Goal: Information Seeking & Learning: Check status

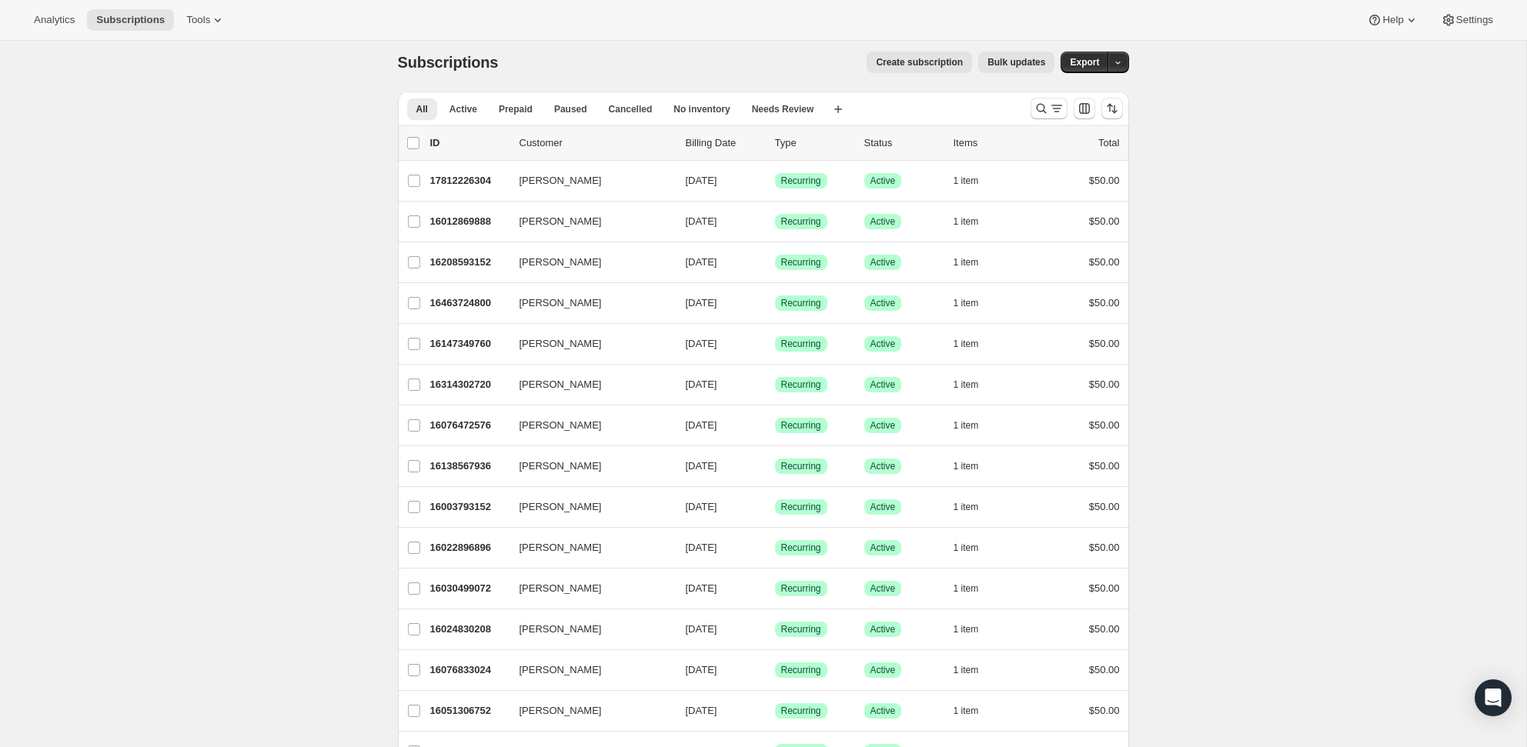
scroll to position [15, 0]
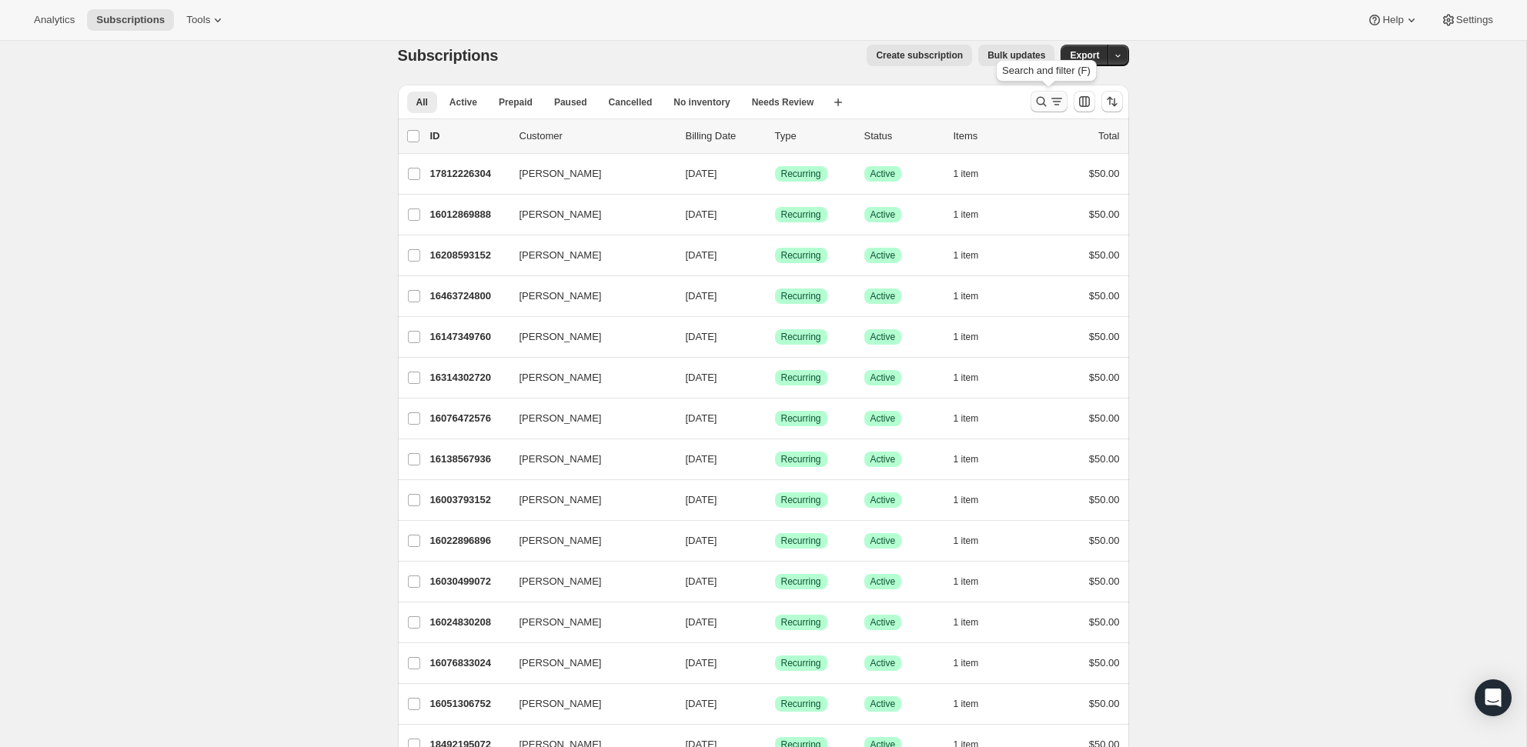
click at [1042, 99] on icon "Search and filter results" at bounding box center [1041, 101] width 15 height 15
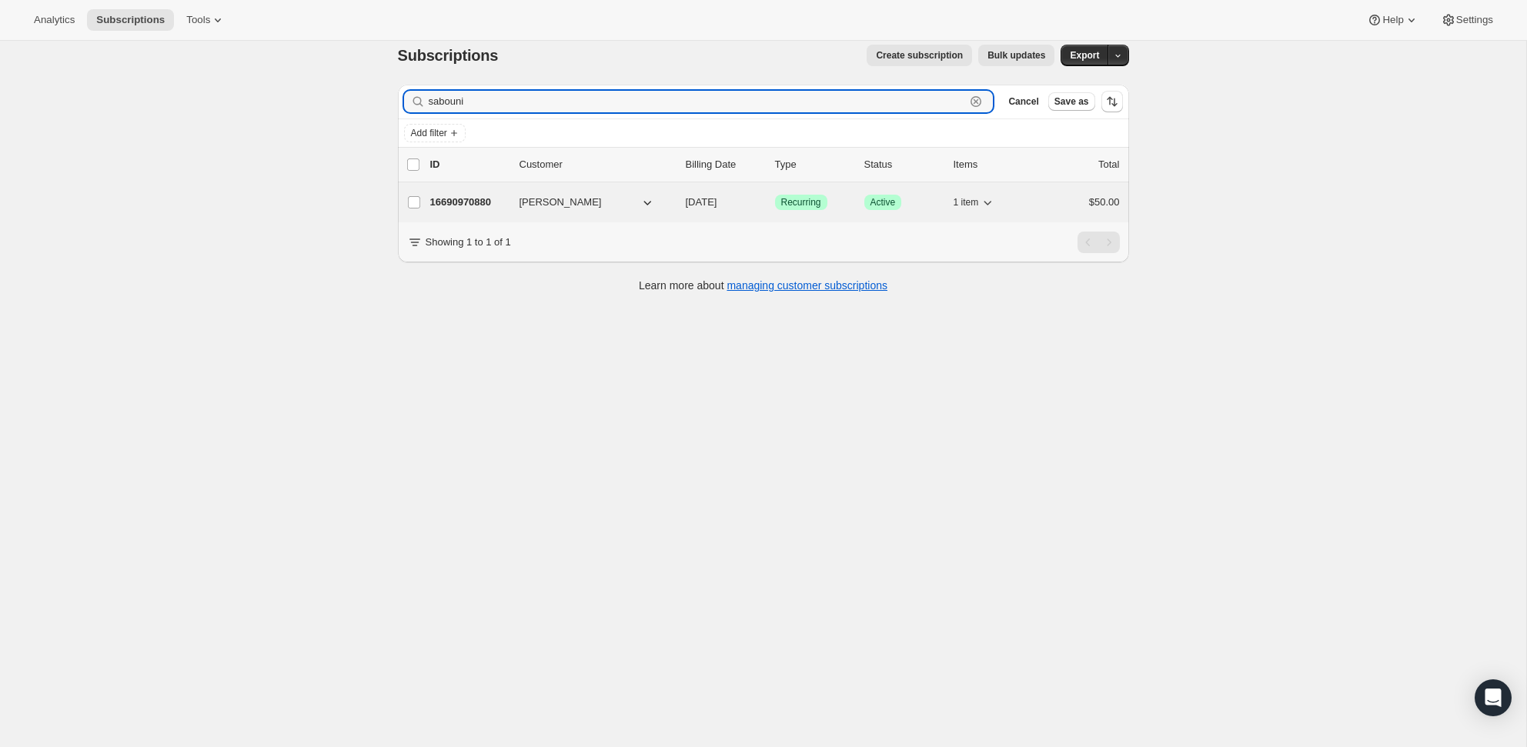
type input "sabouni"
click at [465, 207] on p "16690970880" at bounding box center [468, 202] width 77 height 15
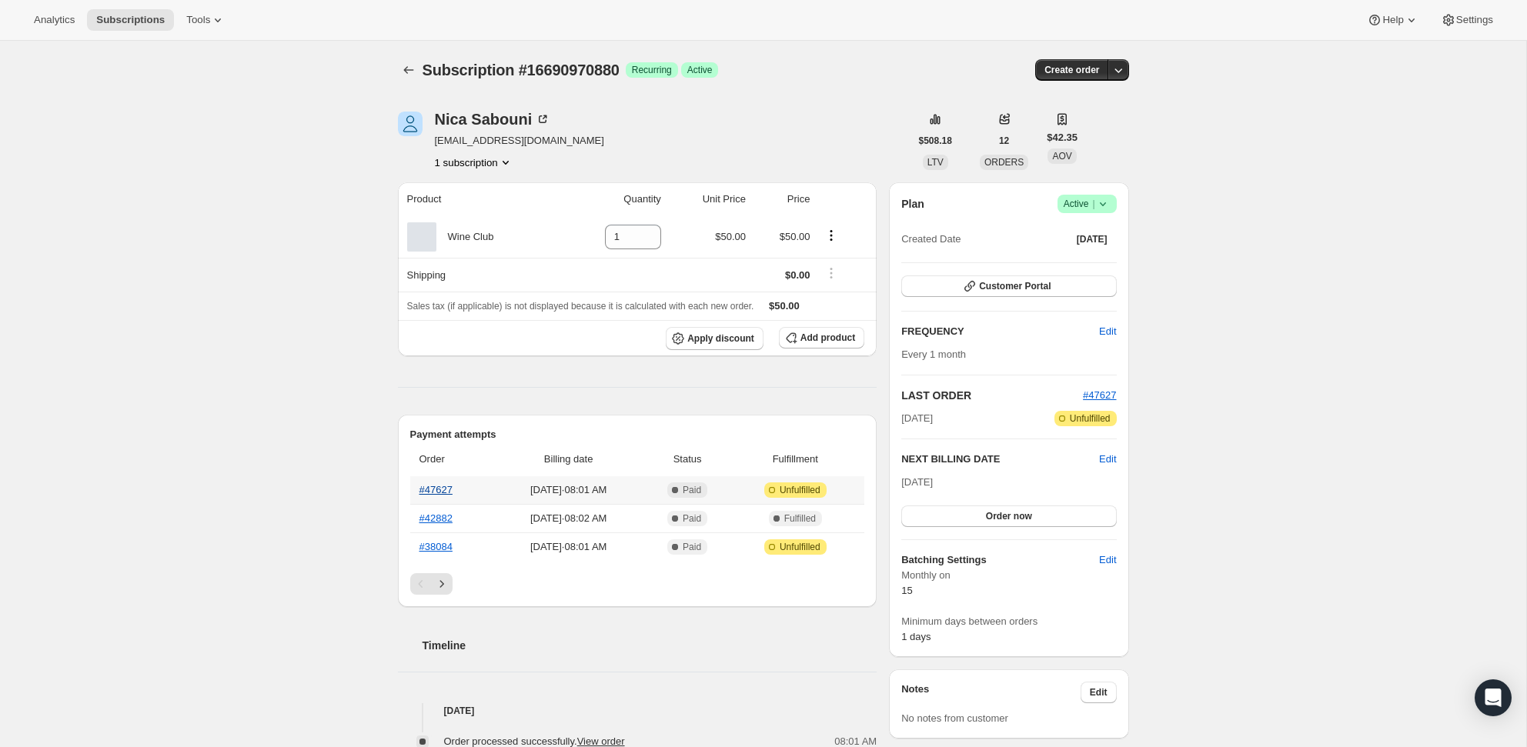
click at [453, 484] on link "#47627" at bounding box center [435, 490] width 33 height 12
click at [446, 547] on link "#38084" at bounding box center [435, 547] width 33 height 12
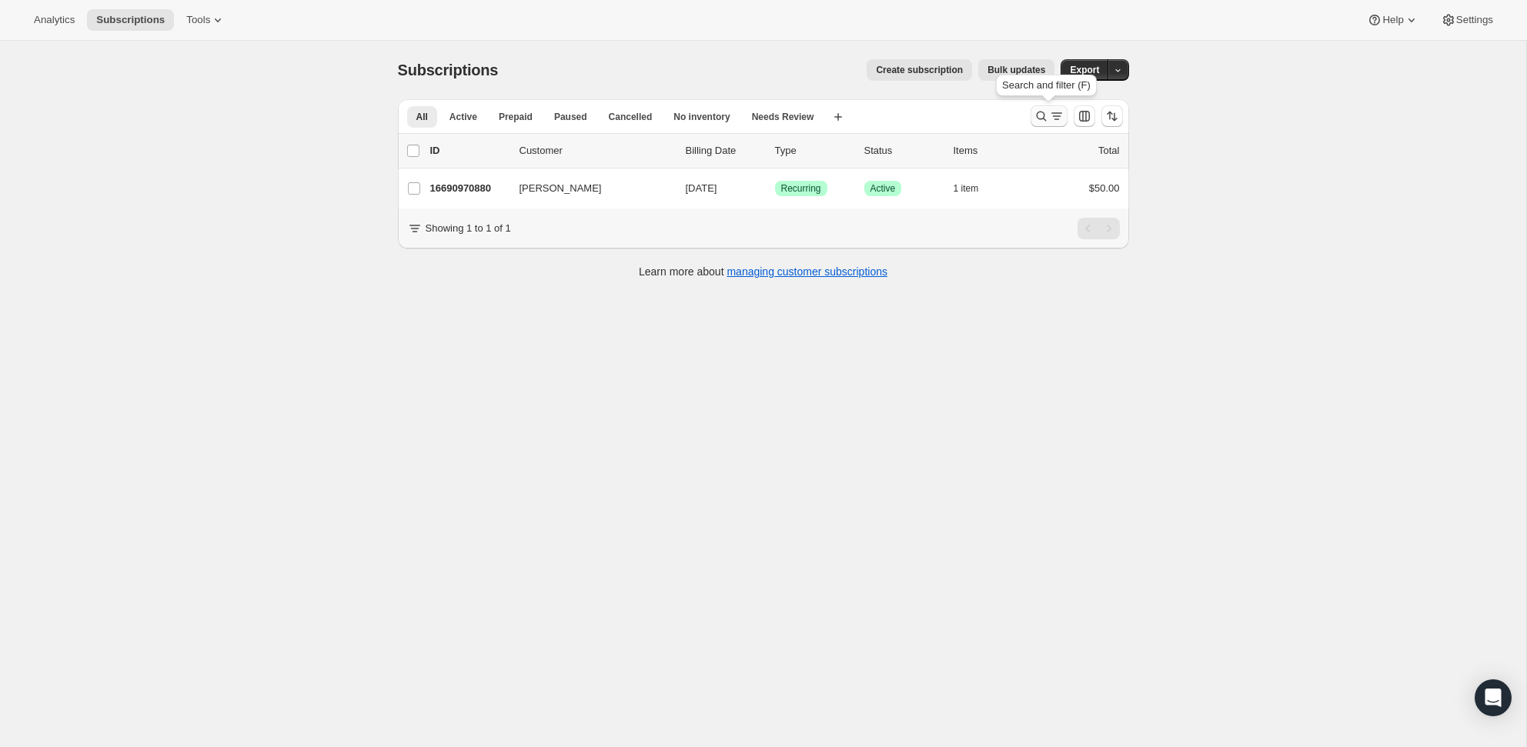
click at [1041, 115] on icon "Search and filter results" at bounding box center [1041, 116] width 15 height 15
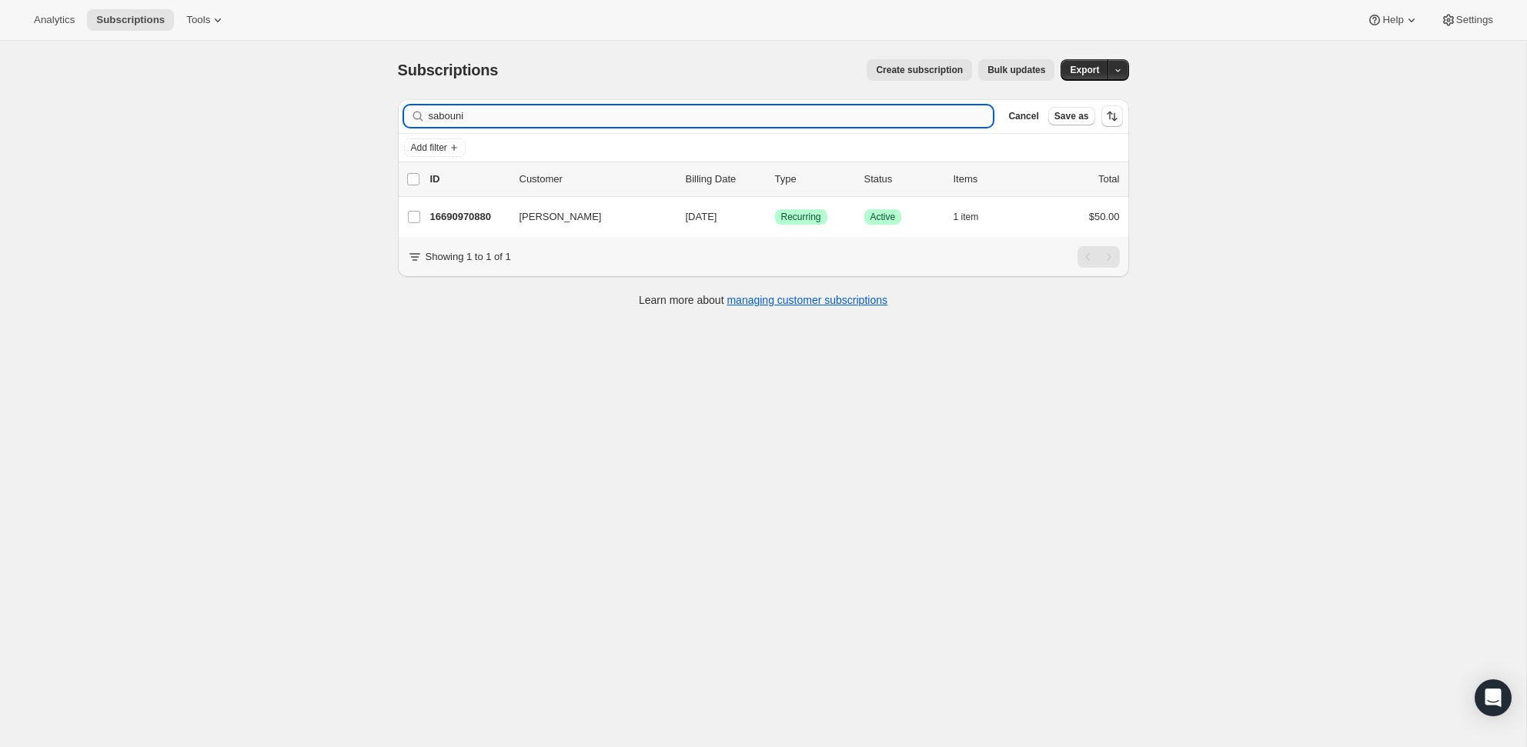
click at [520, 112] on input "sabouni" at bounding box center [711, 116] width 565 height 22
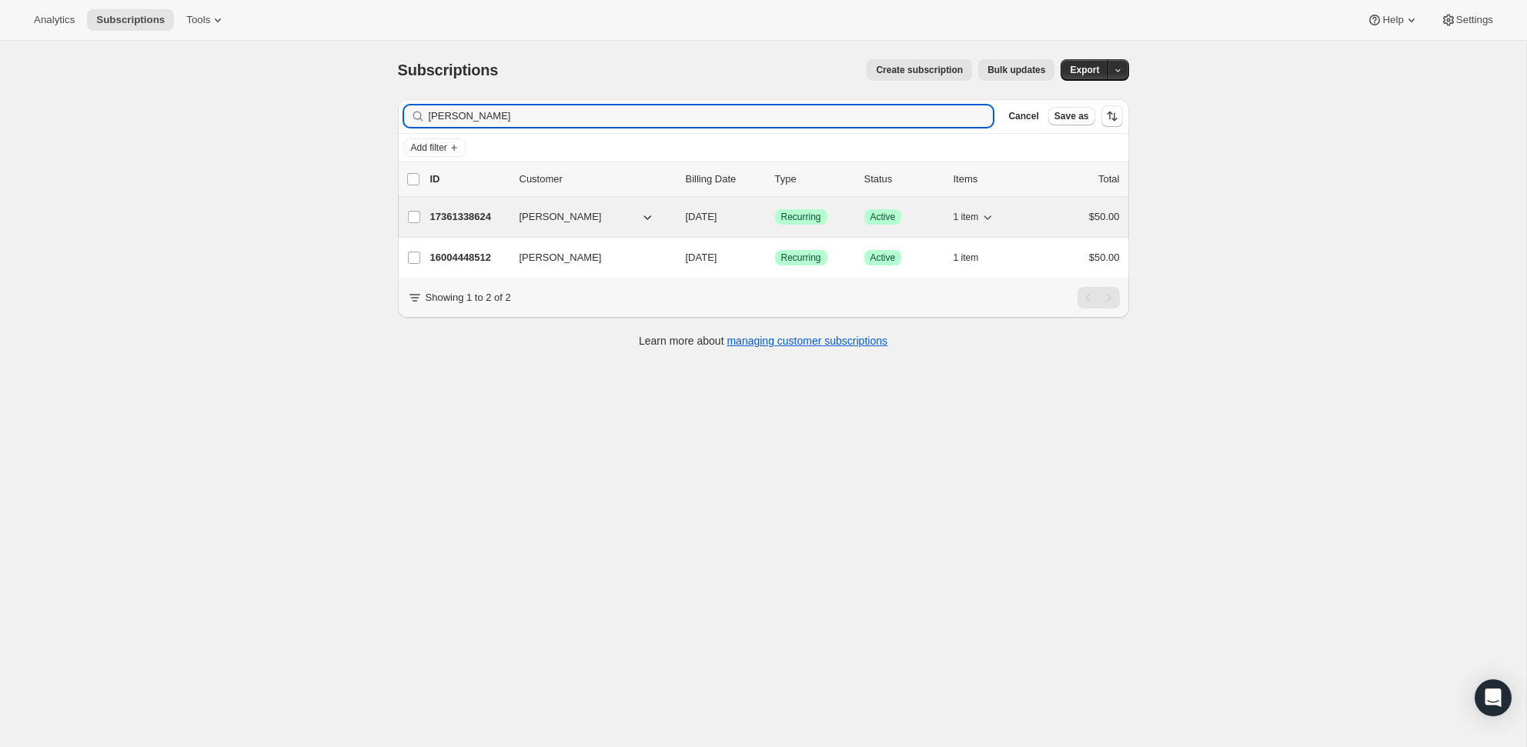
type input "[PERSON_NAME]"
click at [479, 219] on p "17361338624" at bounding box center [468, 216] width 77 height 15
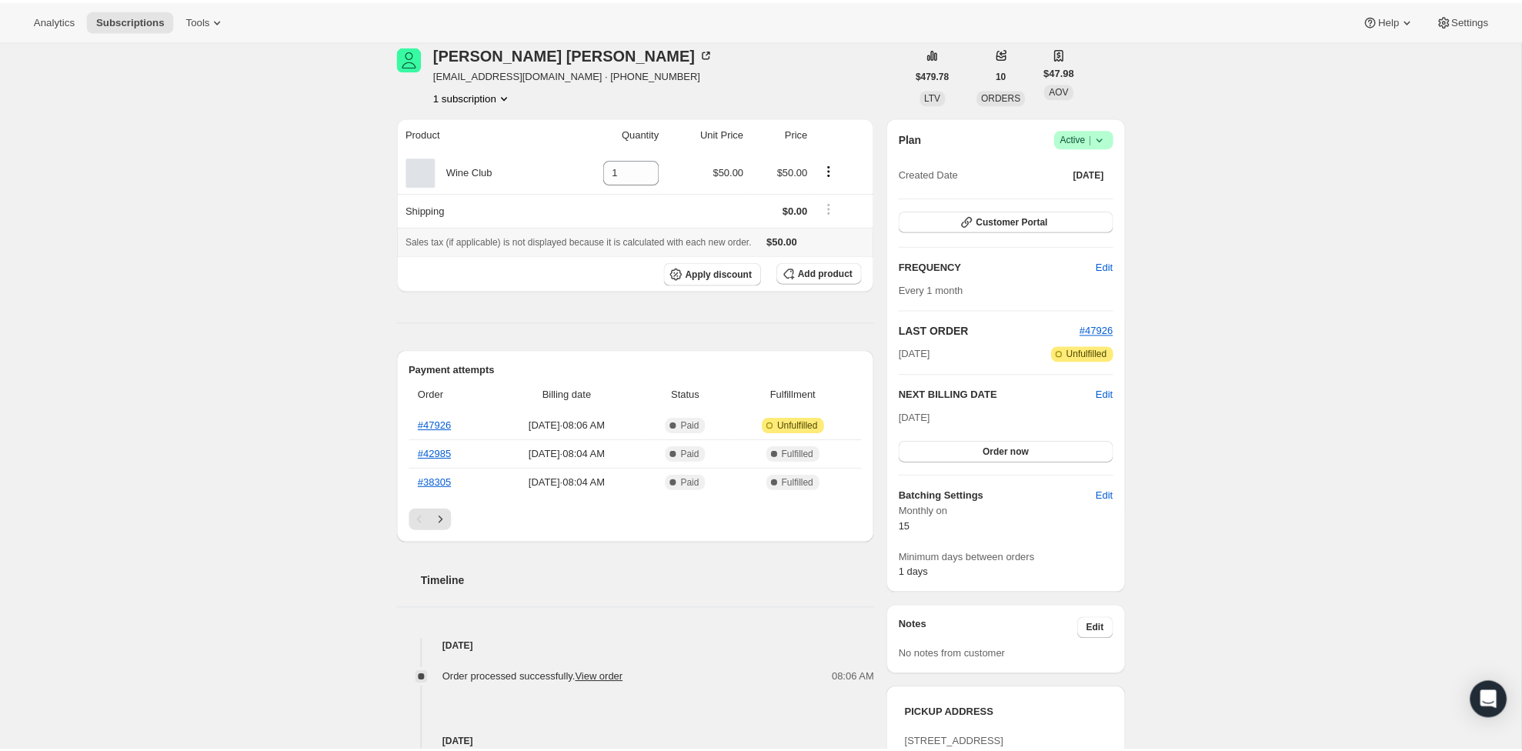
scroll to position [78, 0]
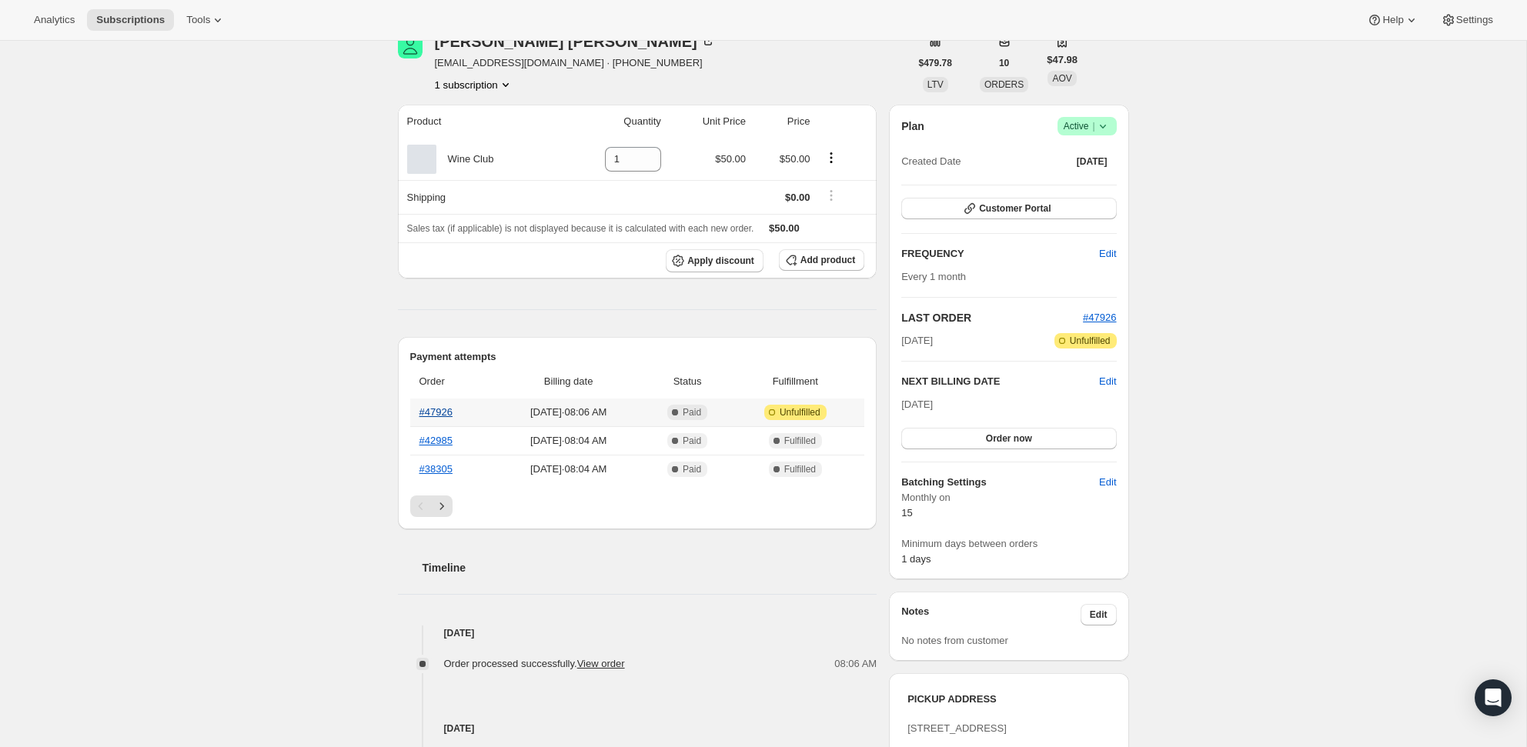
click at [435, 413] on link "#47926" at bounding box center [435, 412] width 33 height 12
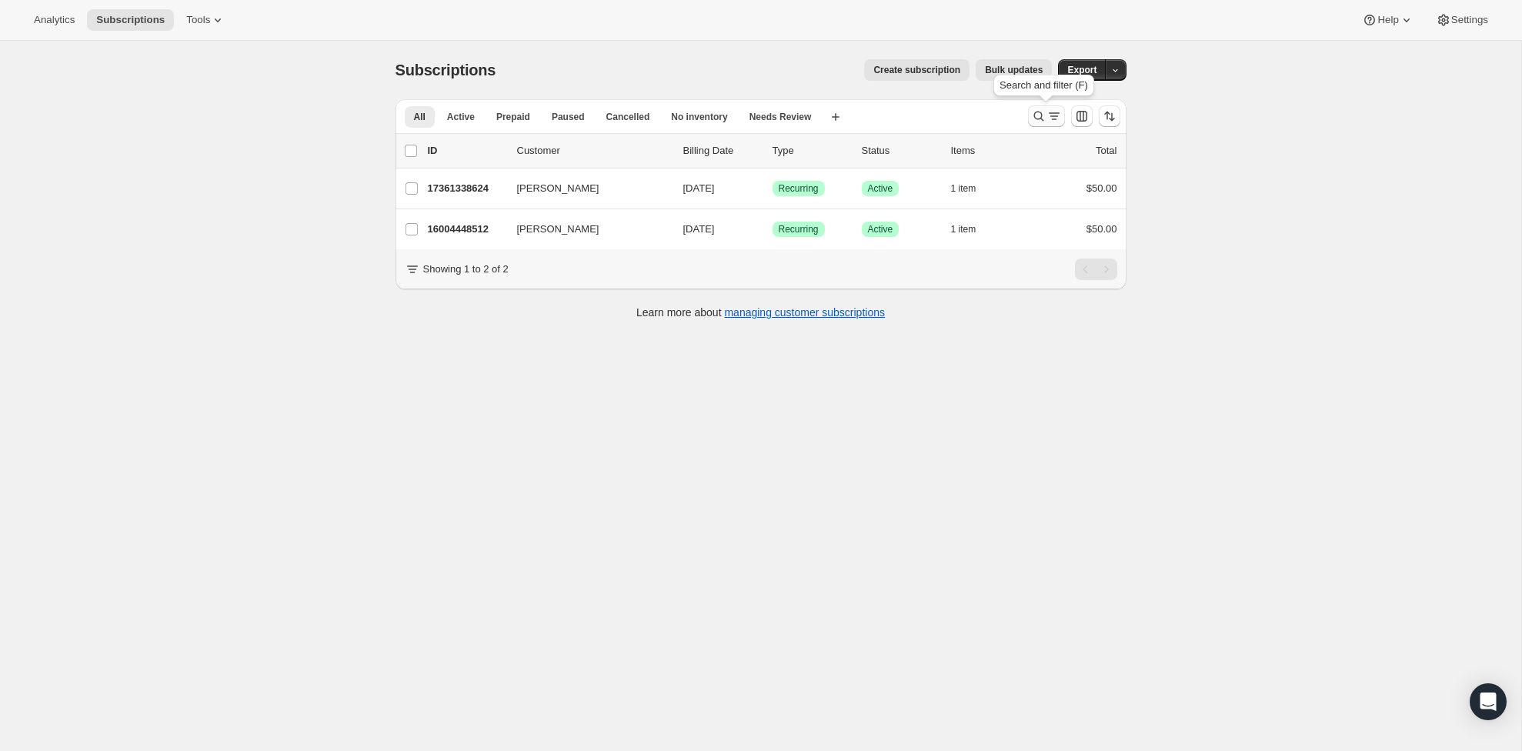
click at [1057, 117] on icon "Search and filter results" at bounding box center [1054, 116] width 15 height 15
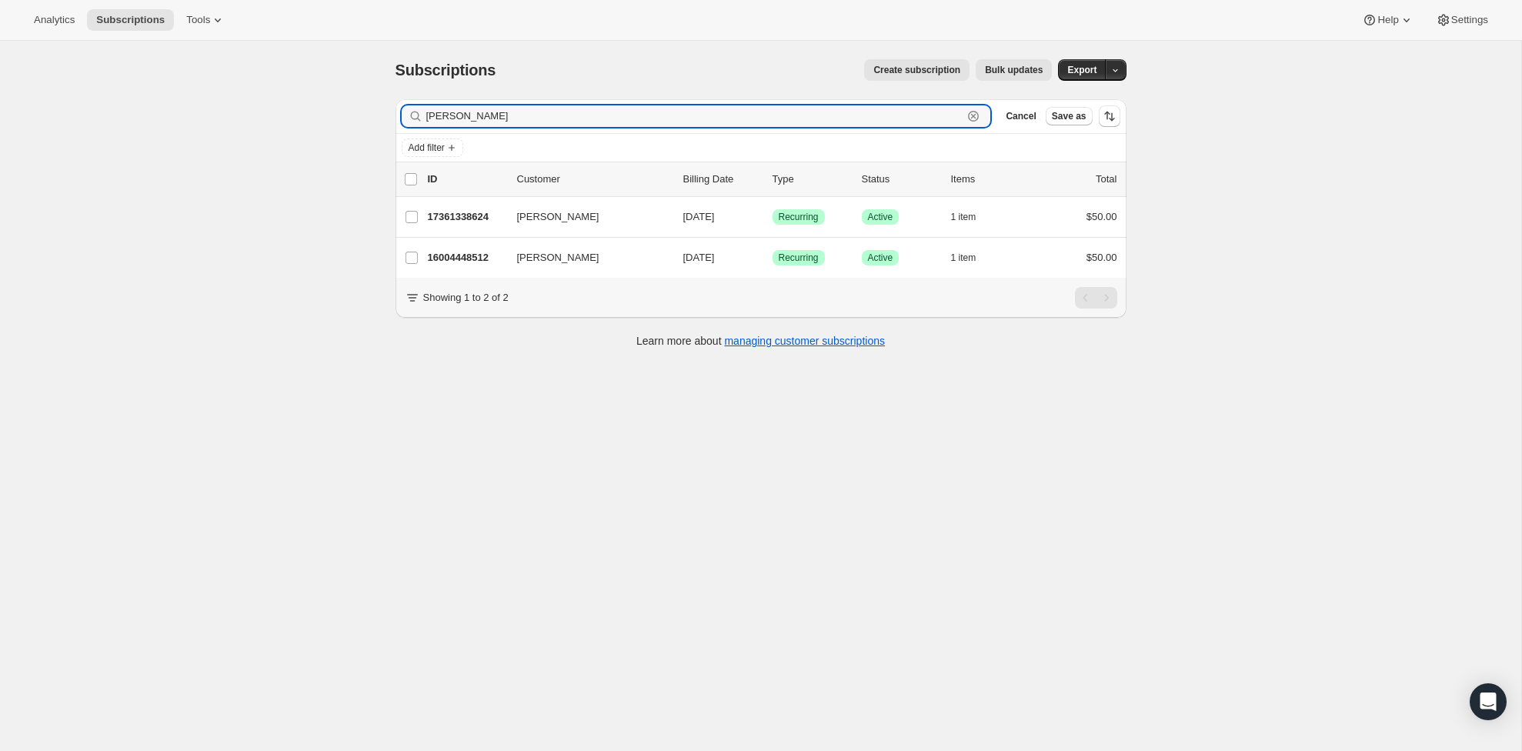
drag, startPoint x: 469, startPoint y: 112, endPoint x: 338, endPoint y: 105, distance: 131.0
click at [338, 105] on div "Subscriptions. This page is ready Subscriptions Create subscription Bulk update…" at bounding box center [761, 416] width 1522 height 751
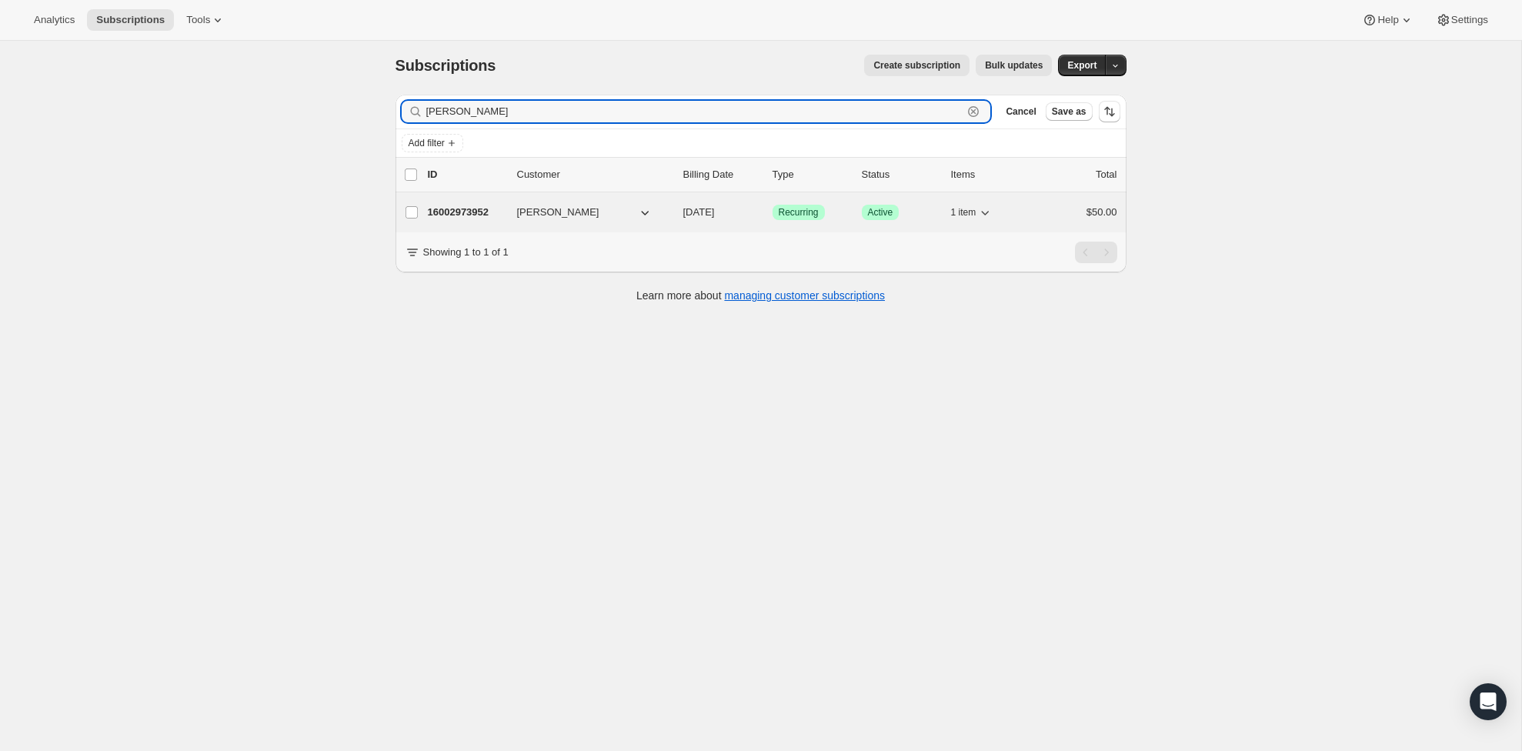
scroll to position [3, 0]
type input "[PERSON_NAME]"
click at [448, 214] on p "16002973952" at bounding box center [466, 213] width 77 height 15
